Goal: Information Seeking & Learning: Learn about a topic

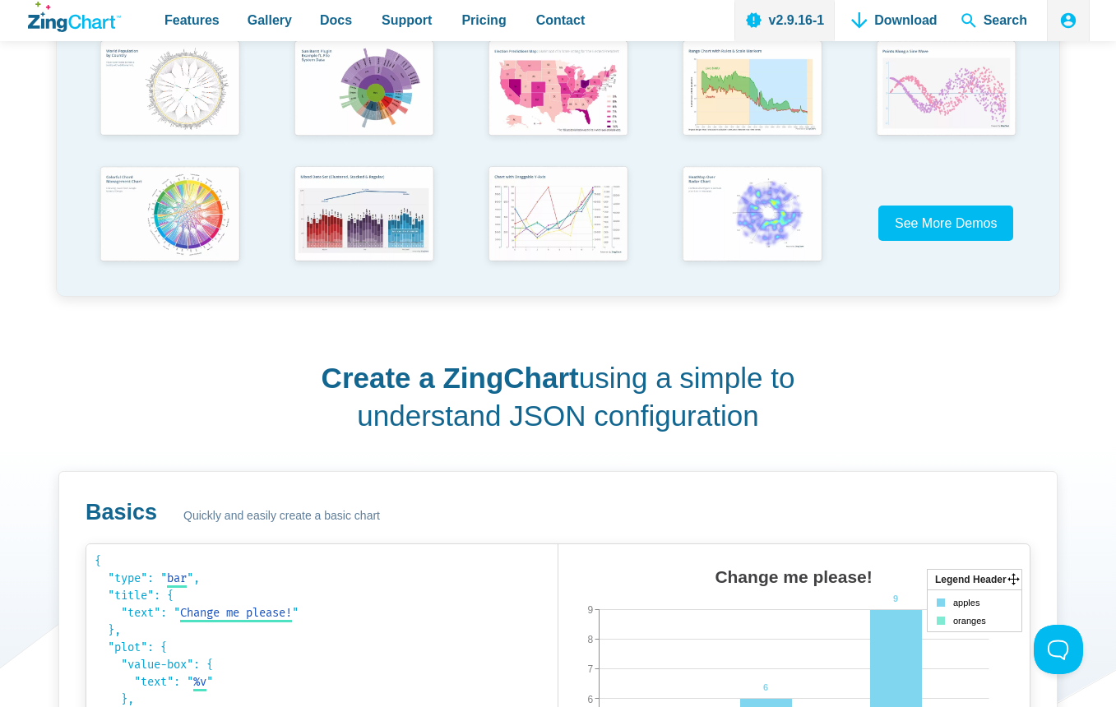
scroll to position [494, 0]
drag, startPoint x: 332, startPoint y: 381, endPoint x: 846, endPoint y: 426, distance: 515.3
click at [846, 426] on div "Create a ZingChart using a simple to understand JSON configuration Basics Quick…" at bounding box center [558, 702] width 1064 height 767
click at [296, 355] on div "Create a ZingChart using a simple to understand JSON configuration Basics Quick…" at bounding box center [558, 702] width 1064 height 767
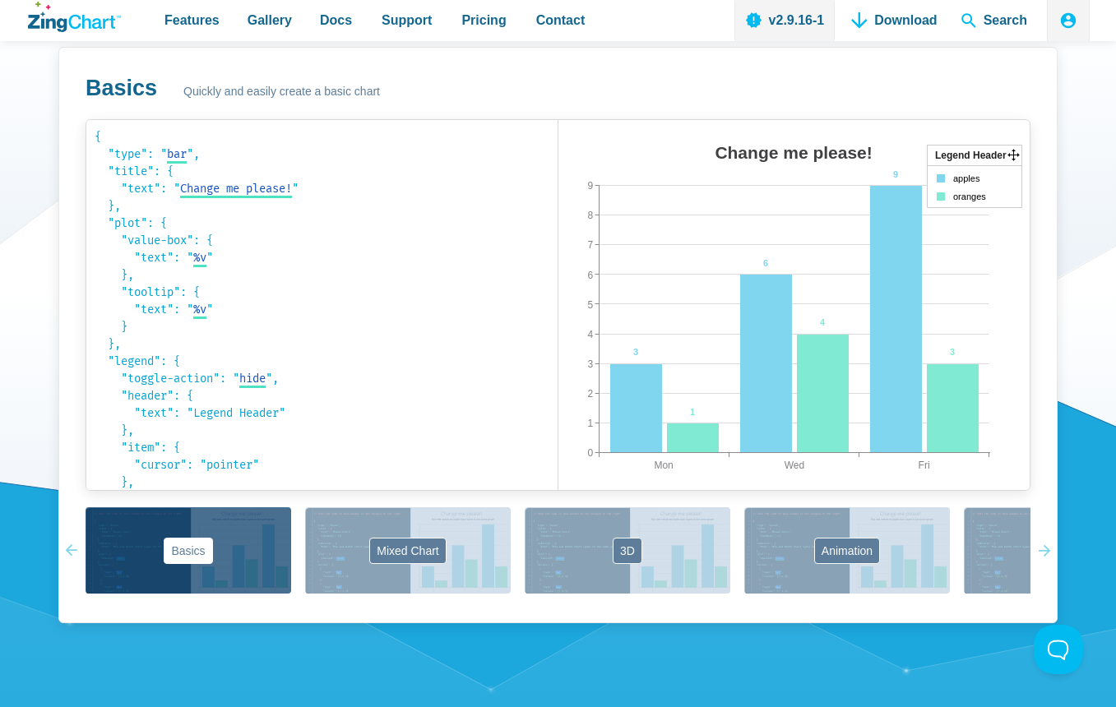
scroll to position [1069, 0]
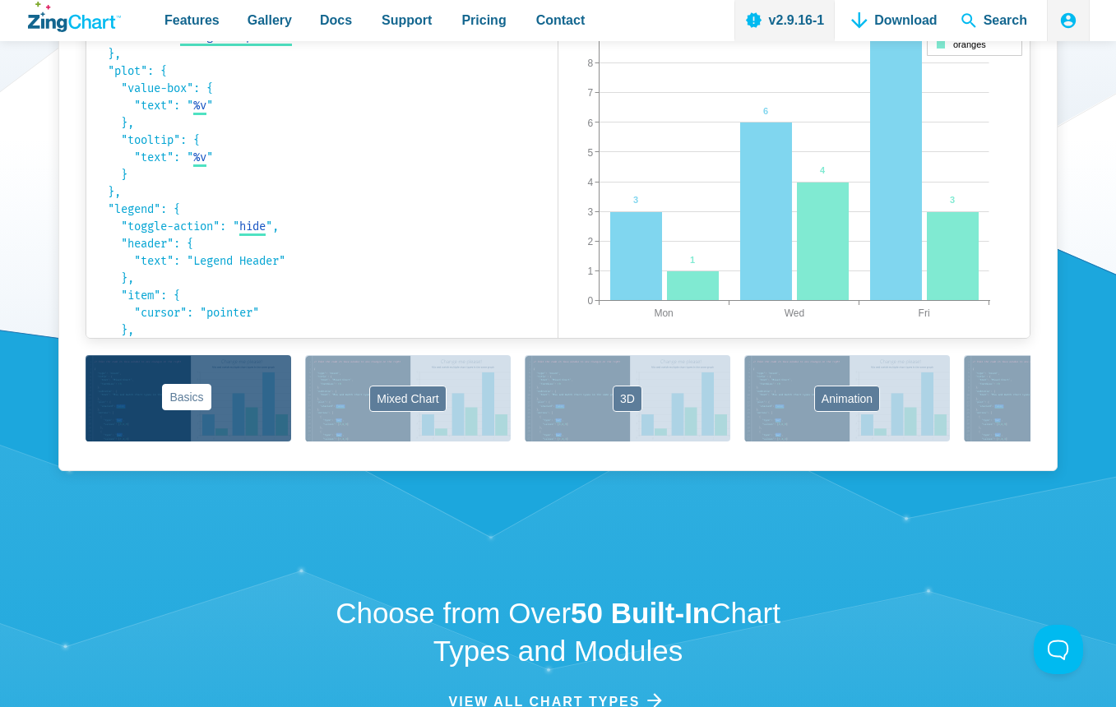
click at [195, 400] on button "Basics" at bounding box center [189, 398] width 206 height 86
click at [195, 396] on button "Basics" at bounding box center [189, 398] width 206 height 86
click at [192, 420] on button "Basics" at bounding box center [189, 398] width 206 height 86
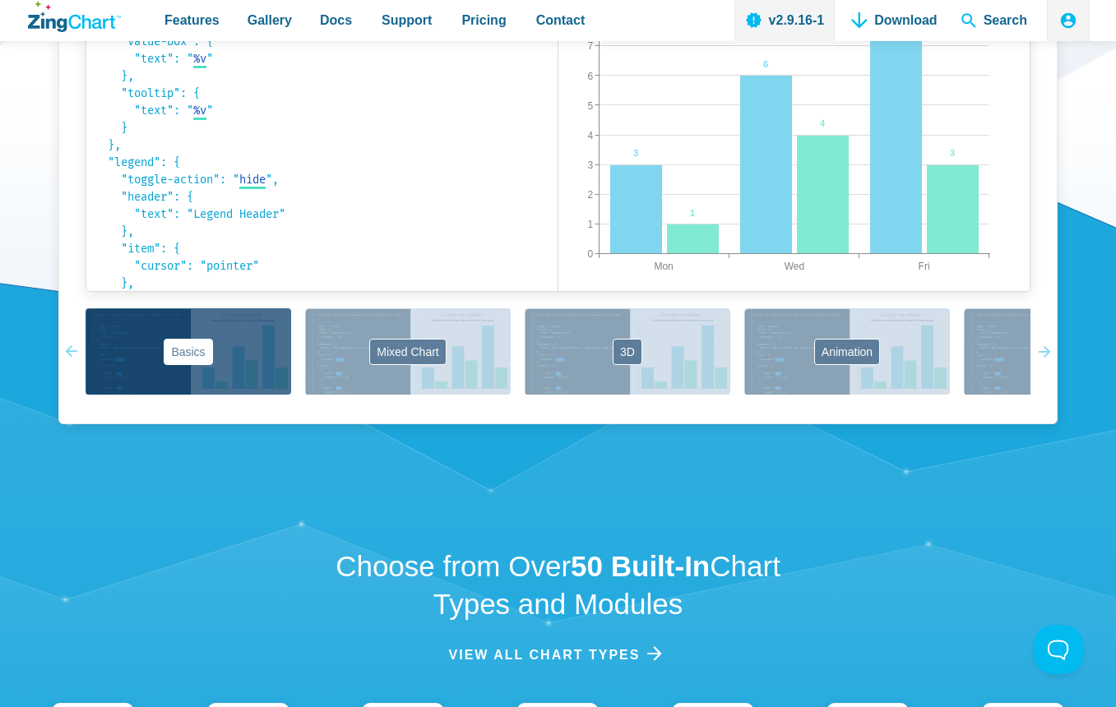
scroll to position [1234, 0]
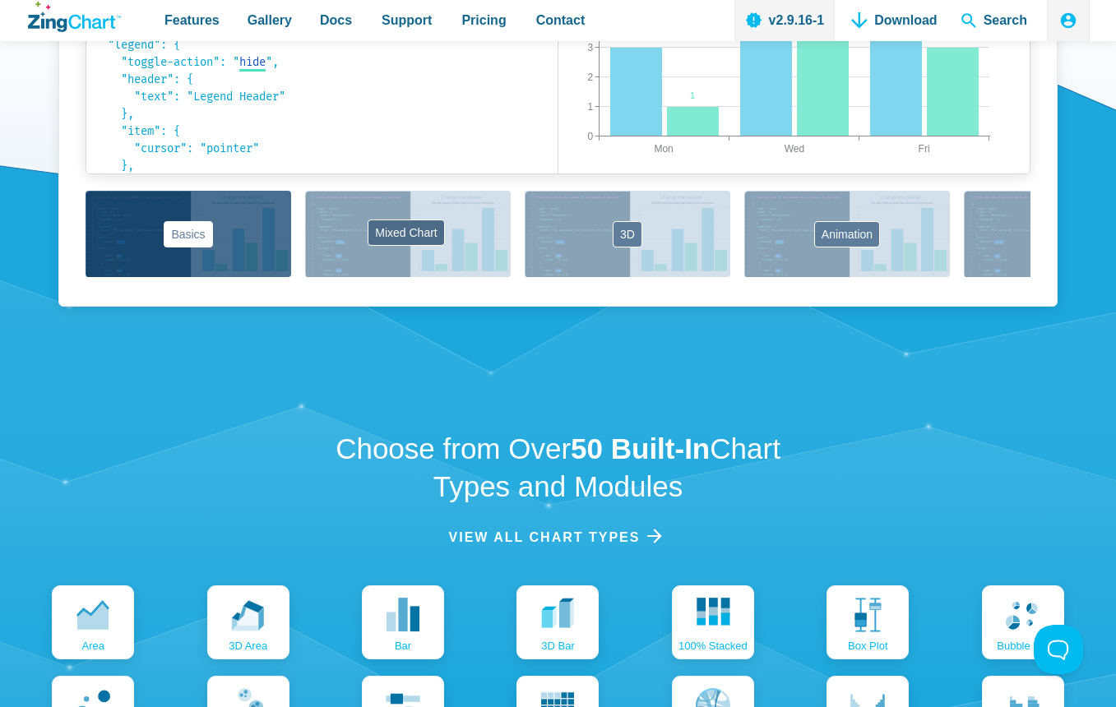
click at [411, 237] on button "Mixed Chart" at bounding box center [408, 234] width 206 height 86
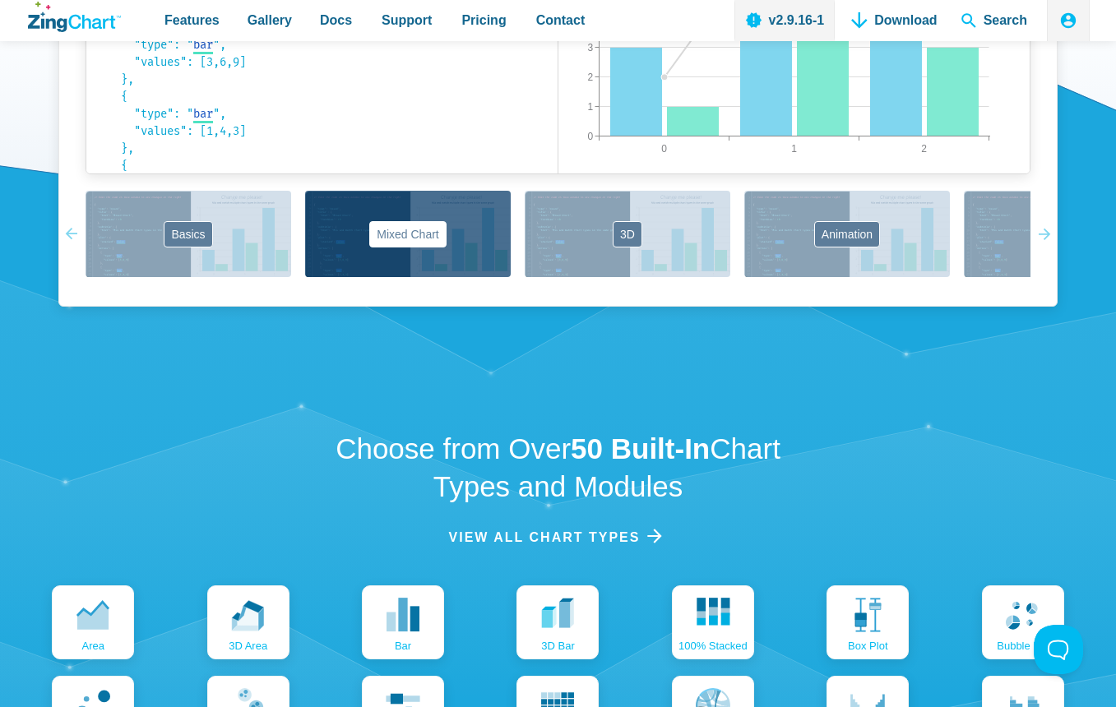
scroll to position [987, 0]
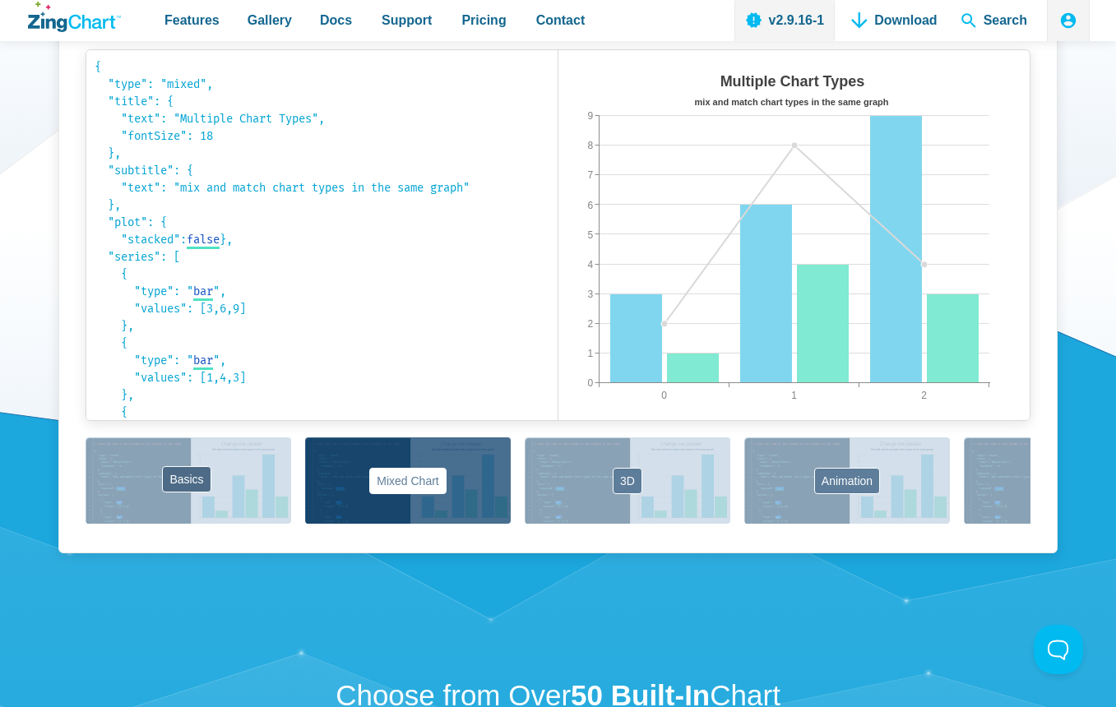
click at [186, 478] on button "Basics" at bounding box center [189, 481] width 206 height 86
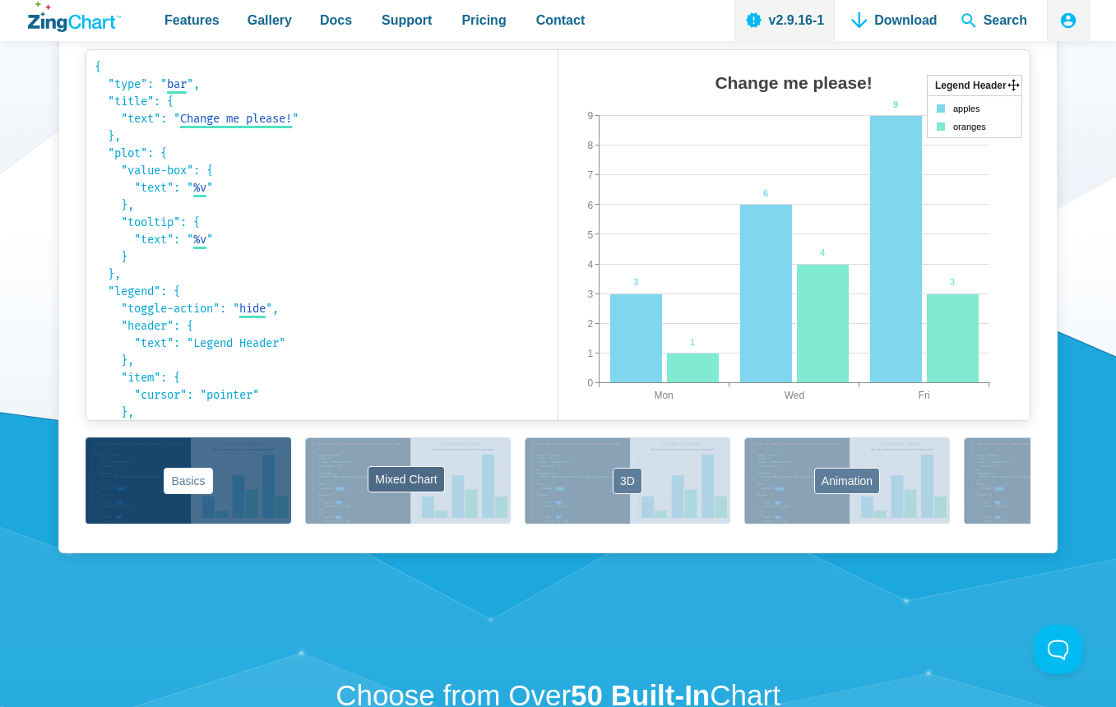
click at [399, 488] on button "Mixed Chart" at bounding box center [408, 481] width 206 height 86
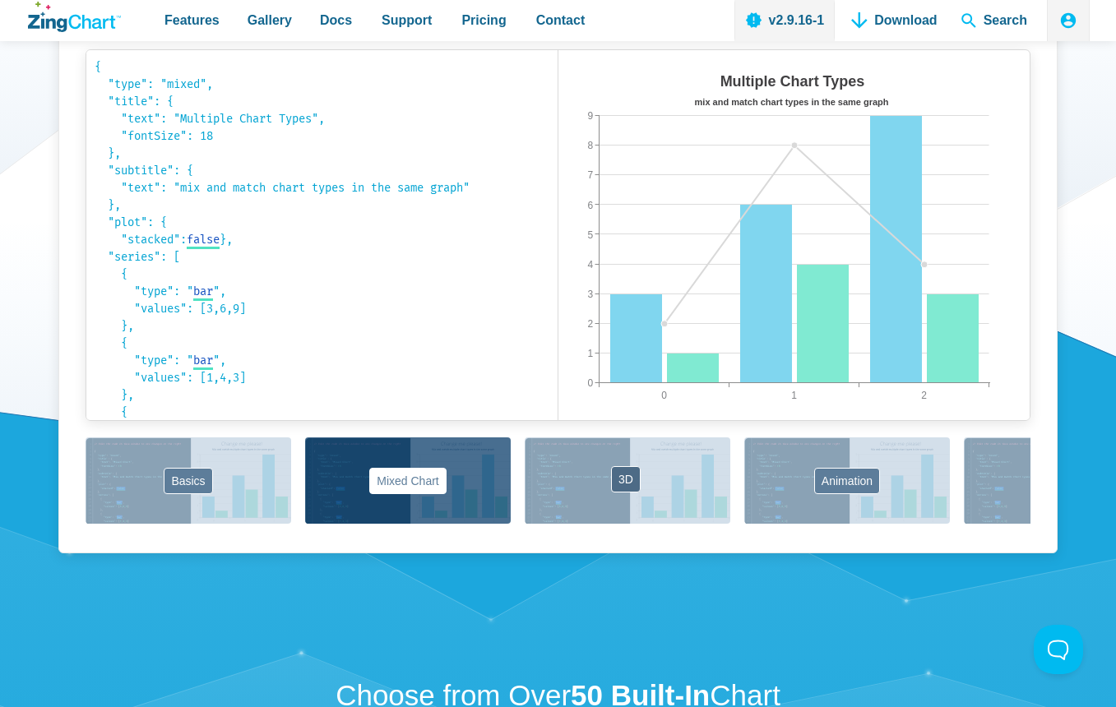
click at [621, 479] on button "3D" at bounding box center [628, 481] width 206 height 86
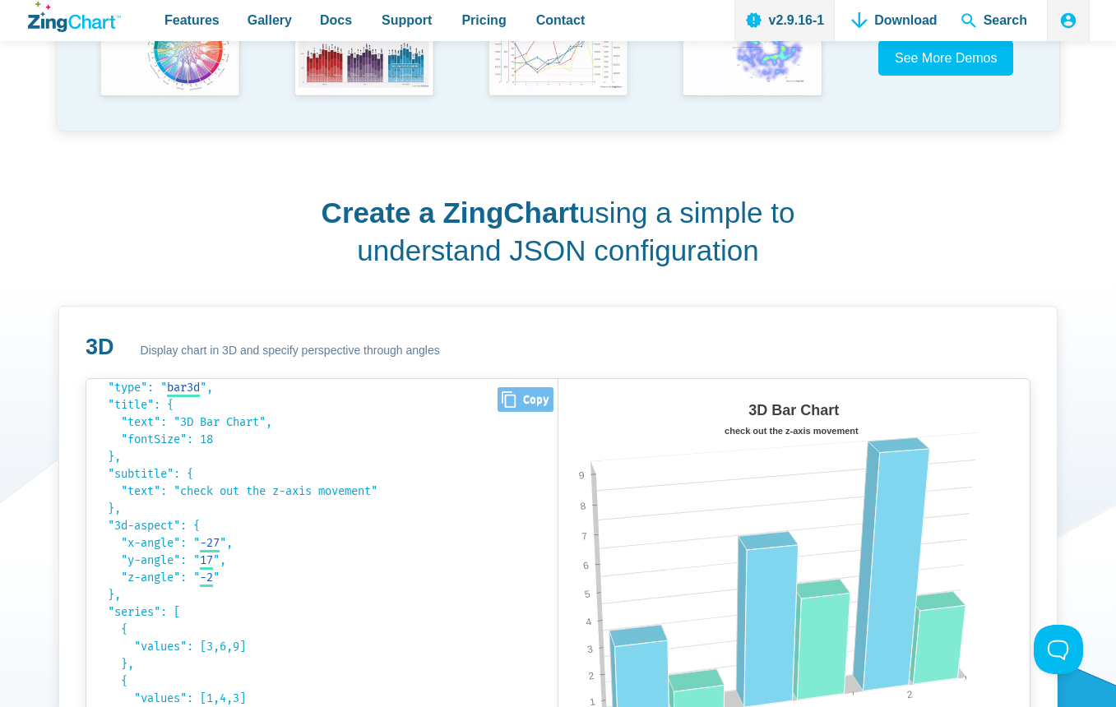
scroll to position [35, 0]
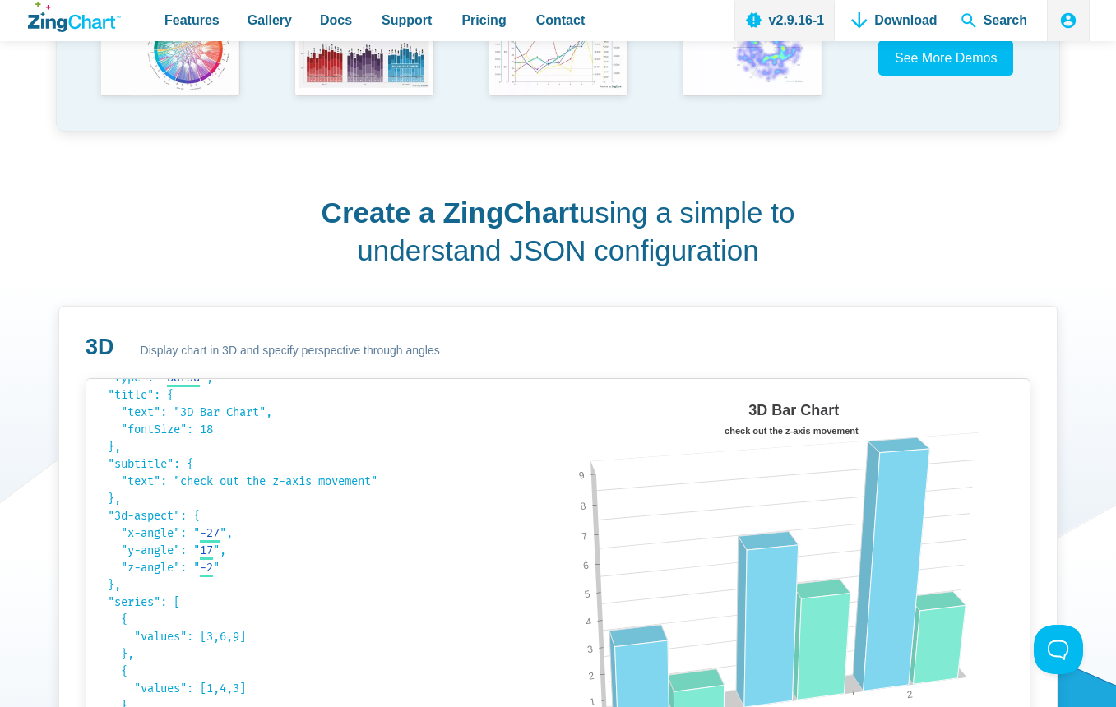
click at [452, 336] on div "3D Display chart in 3D and specify perspective through angles" at bounding box center [558, 347] width 945 height 29
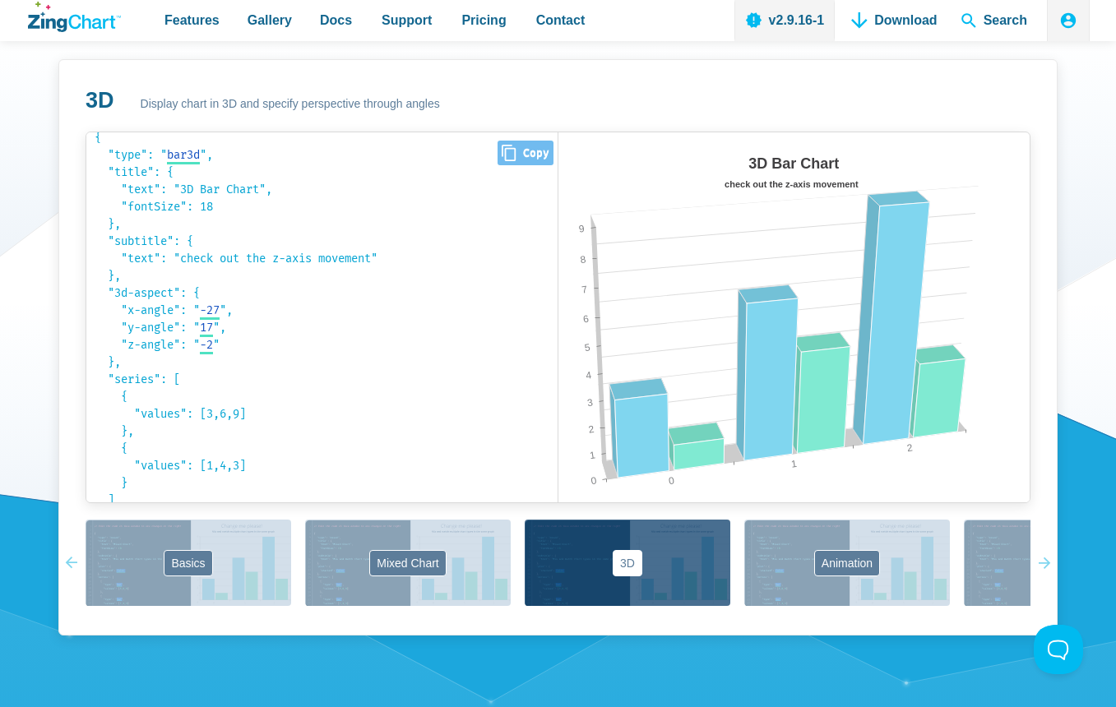
scroll to position [0, 0]
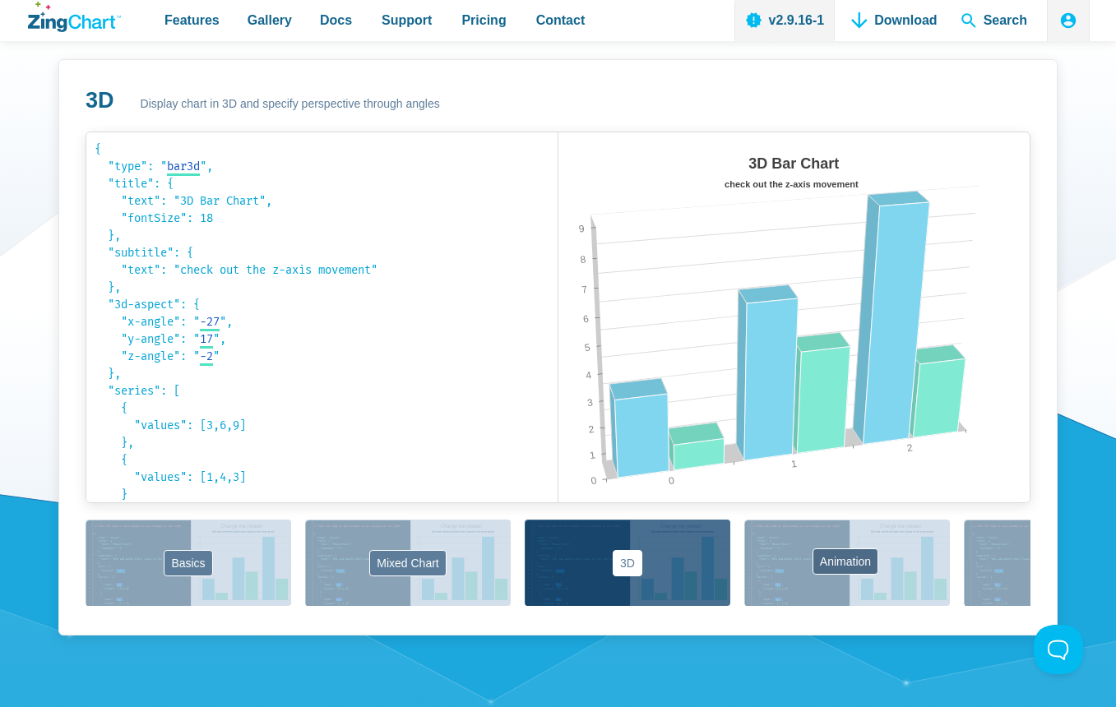
click at [796, 575] on button "Animation" at bounding box center [847, 563] width 206 height 86
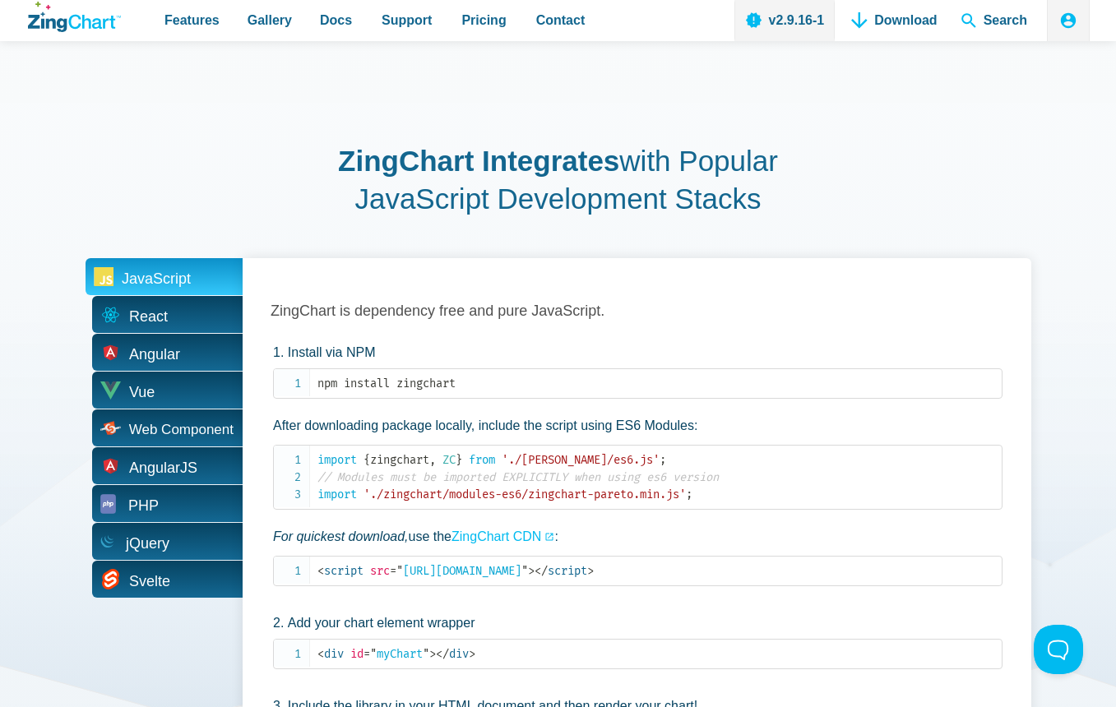
scroll to position [2879, 0]
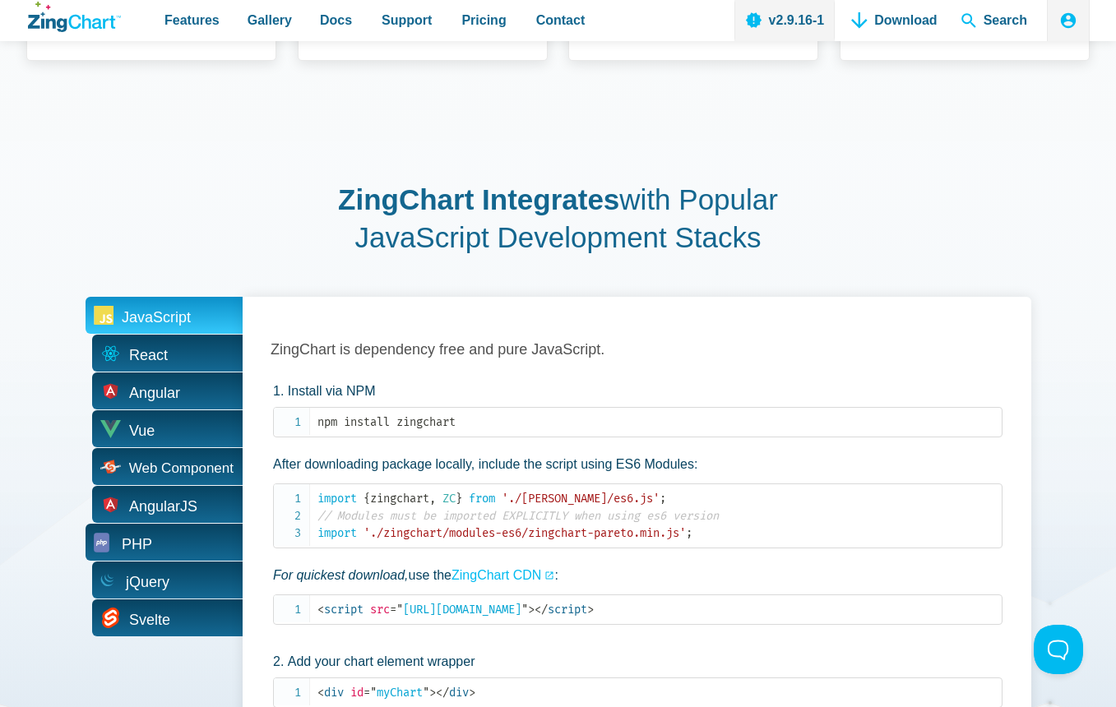
click at [172, 543] on span "PHP" at bounding box center [164, 542] width 157 height 37
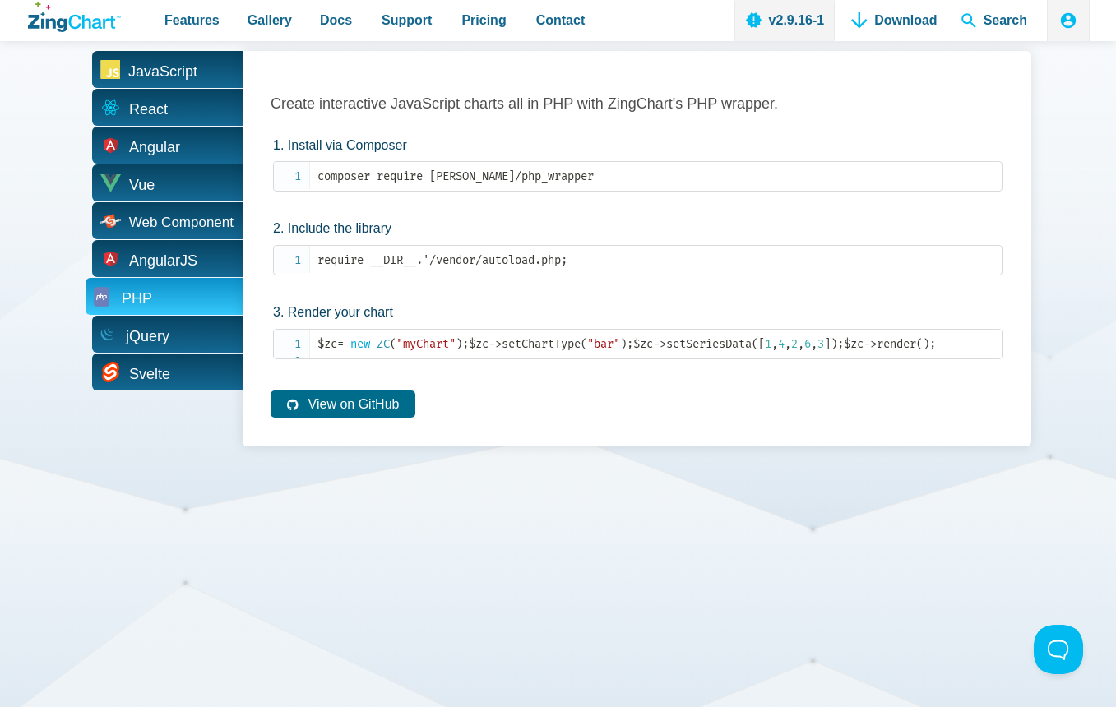
scroll to position [3126, 0]
click at [160, 336] on span "jQuery" at bounding box center [141, 335] width 44 height 25
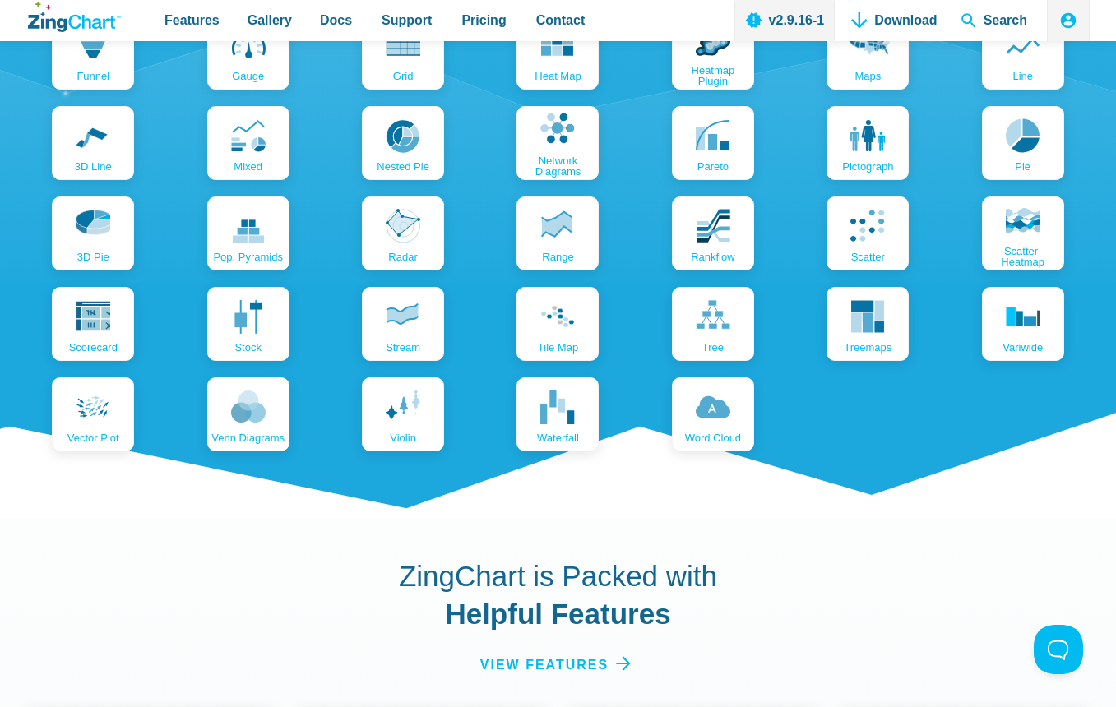
scroll to position [1892, 0]
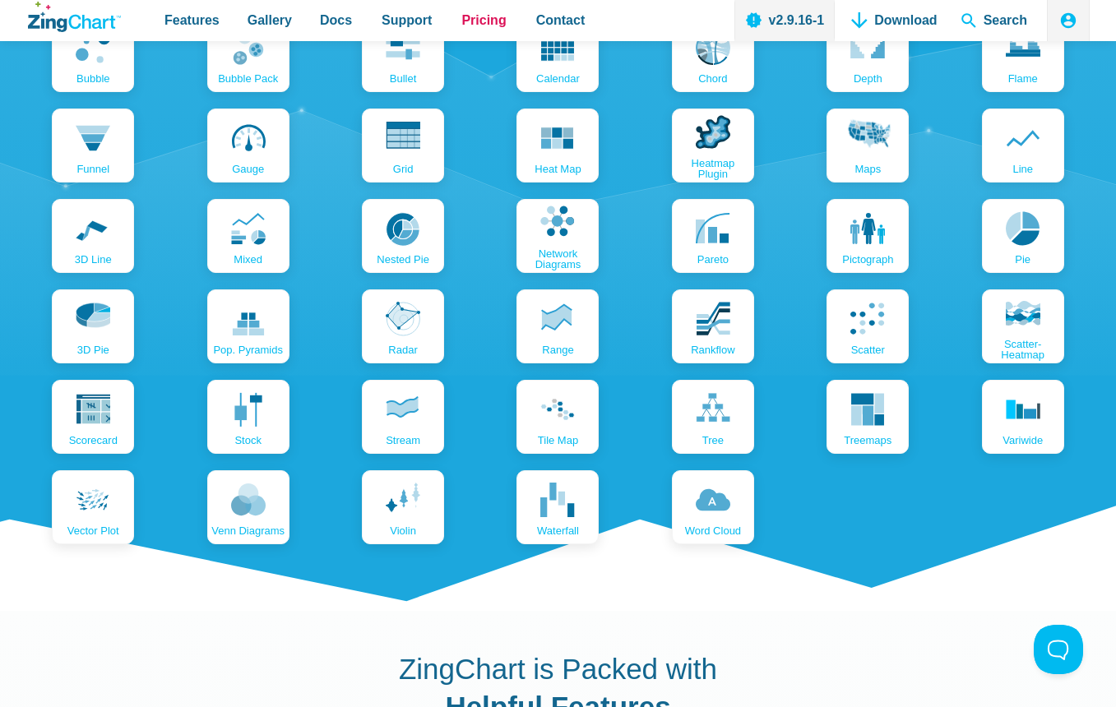
click at [480, 25] on span "Pricing" at bounding box center [483, 20] width 44 height 22
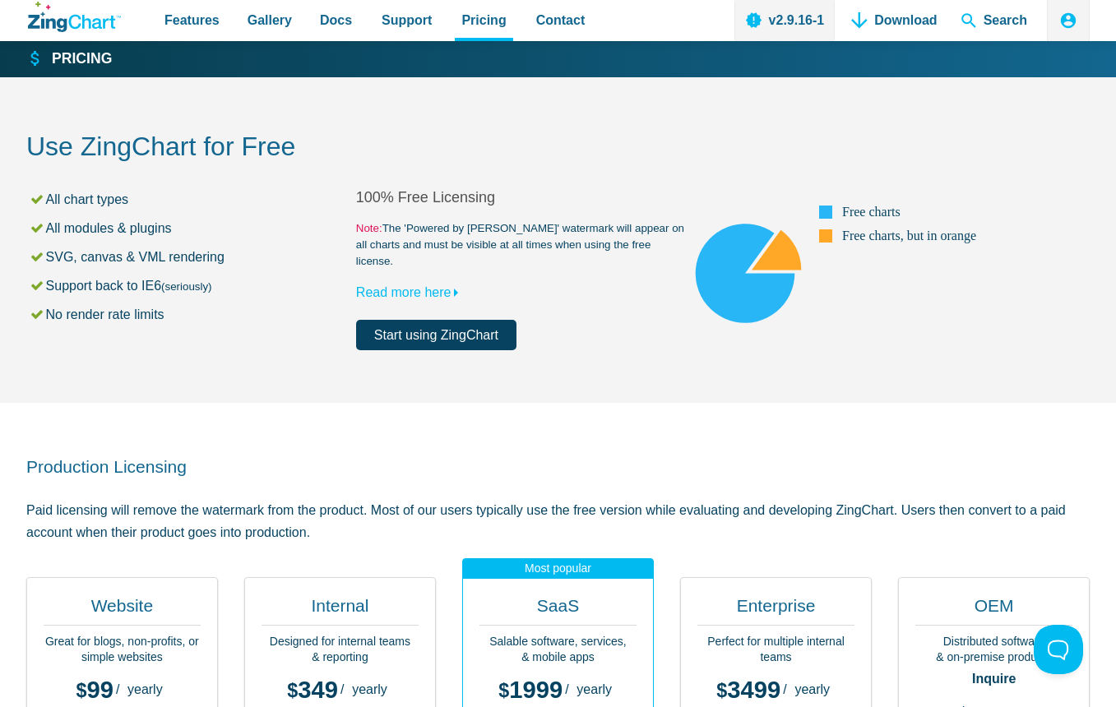
click at [85, 21] on icon "ZingChart Logo. Click to return to the homepage" at bounding box center [74, 17] width 93 height 30
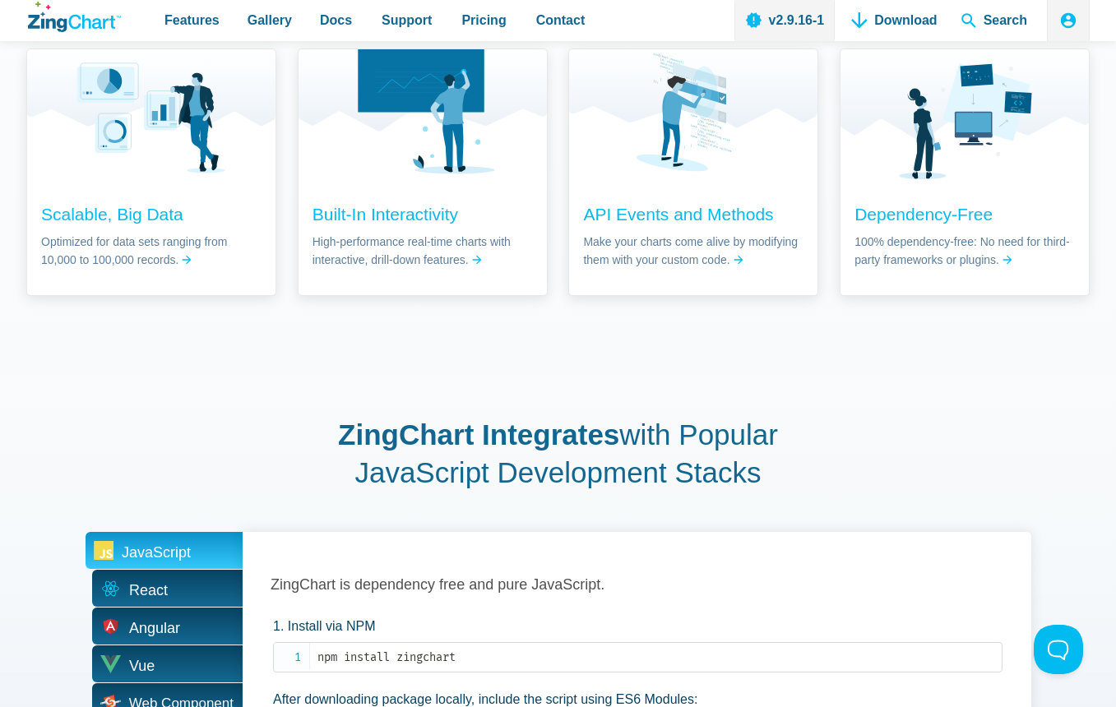
scroll to position [2961, 0]
